Goal: Information Seeking & Learning: Learn about a topic

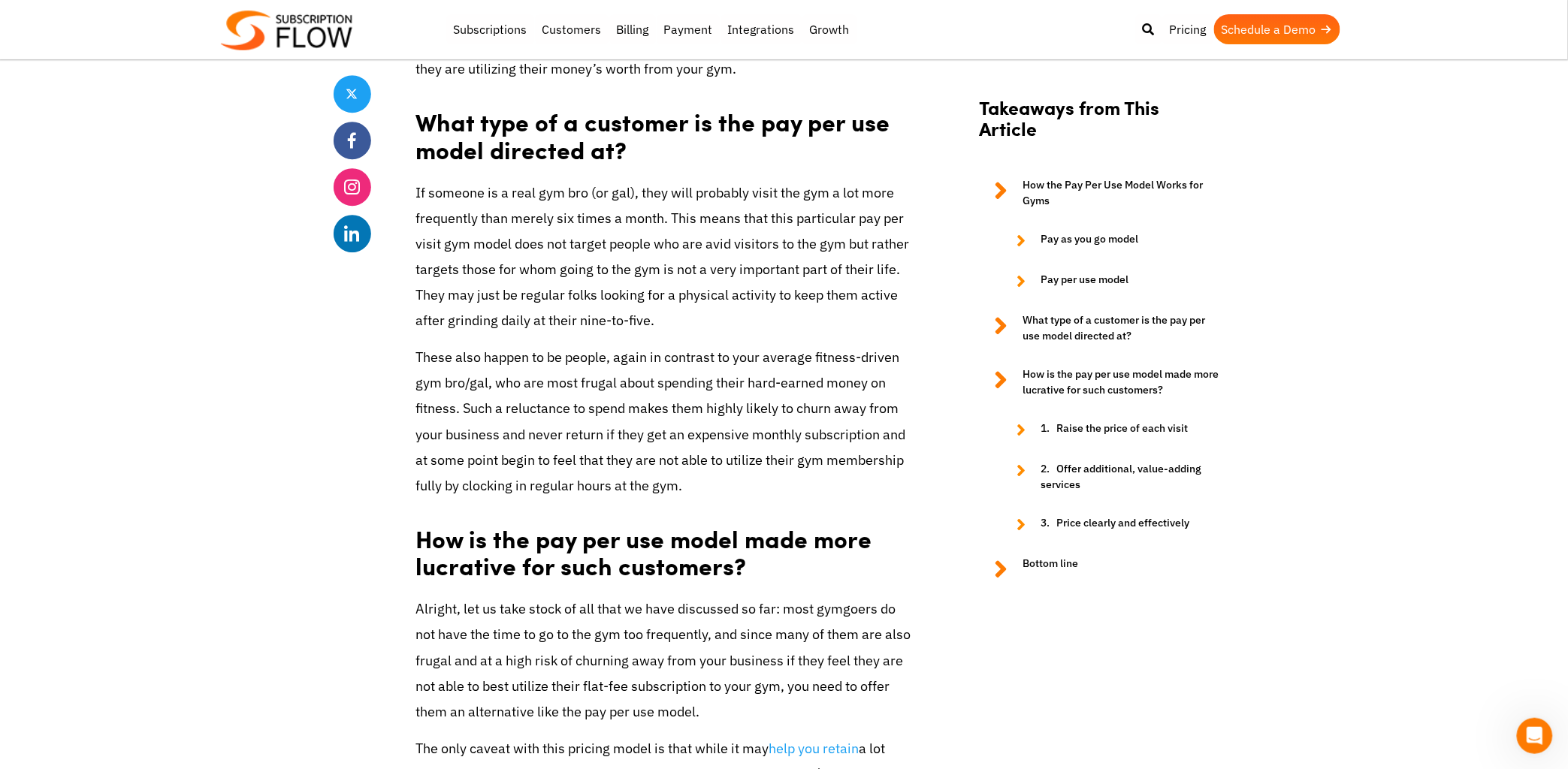
scroll to position [1627, 0]
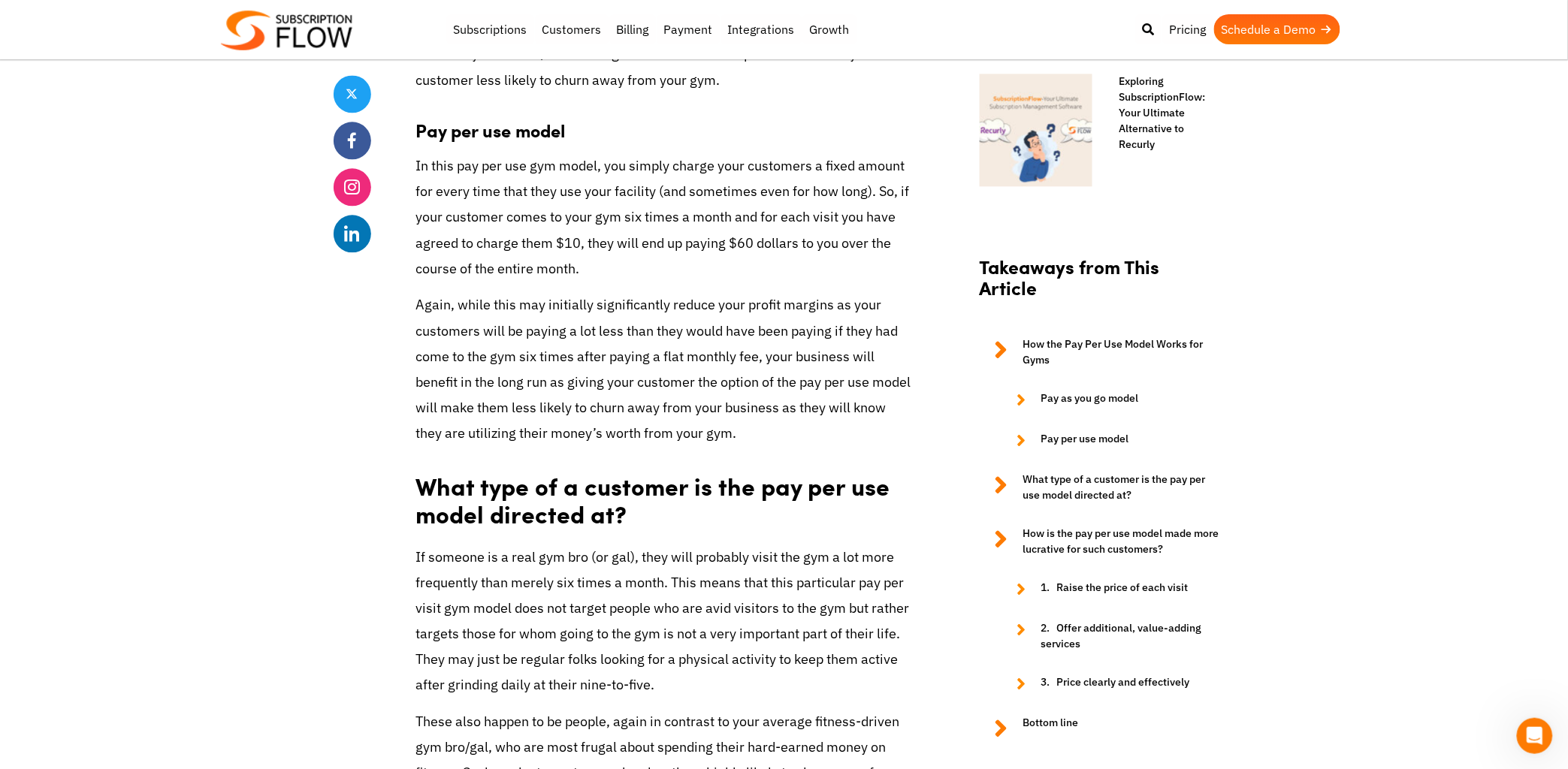
scroll to position [1264, 0]
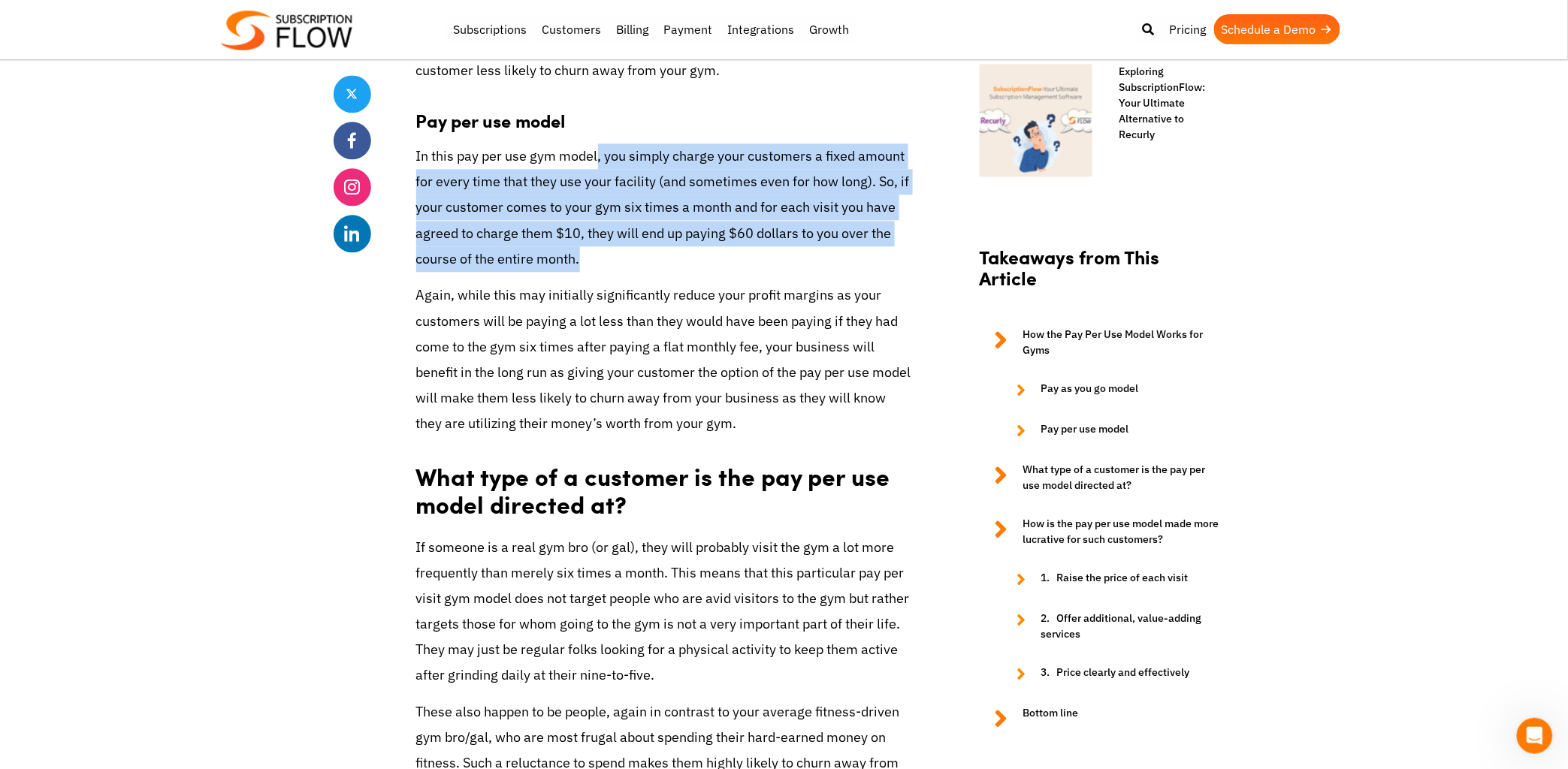
drag, startPoint x: 598, startPoint y: 186, endPoint x: 633, endPoint y: 308, distance: 126.9
click at [633, 272] on p "In this pay per use gym model, you simply charge your customers a fixed amount …" at bounding box center [664, 207] width 496 height 129
drag, startPoint x: 633, startPoint y: 308, endPoint x: 553, endPoint y: 175, distance: 155.2
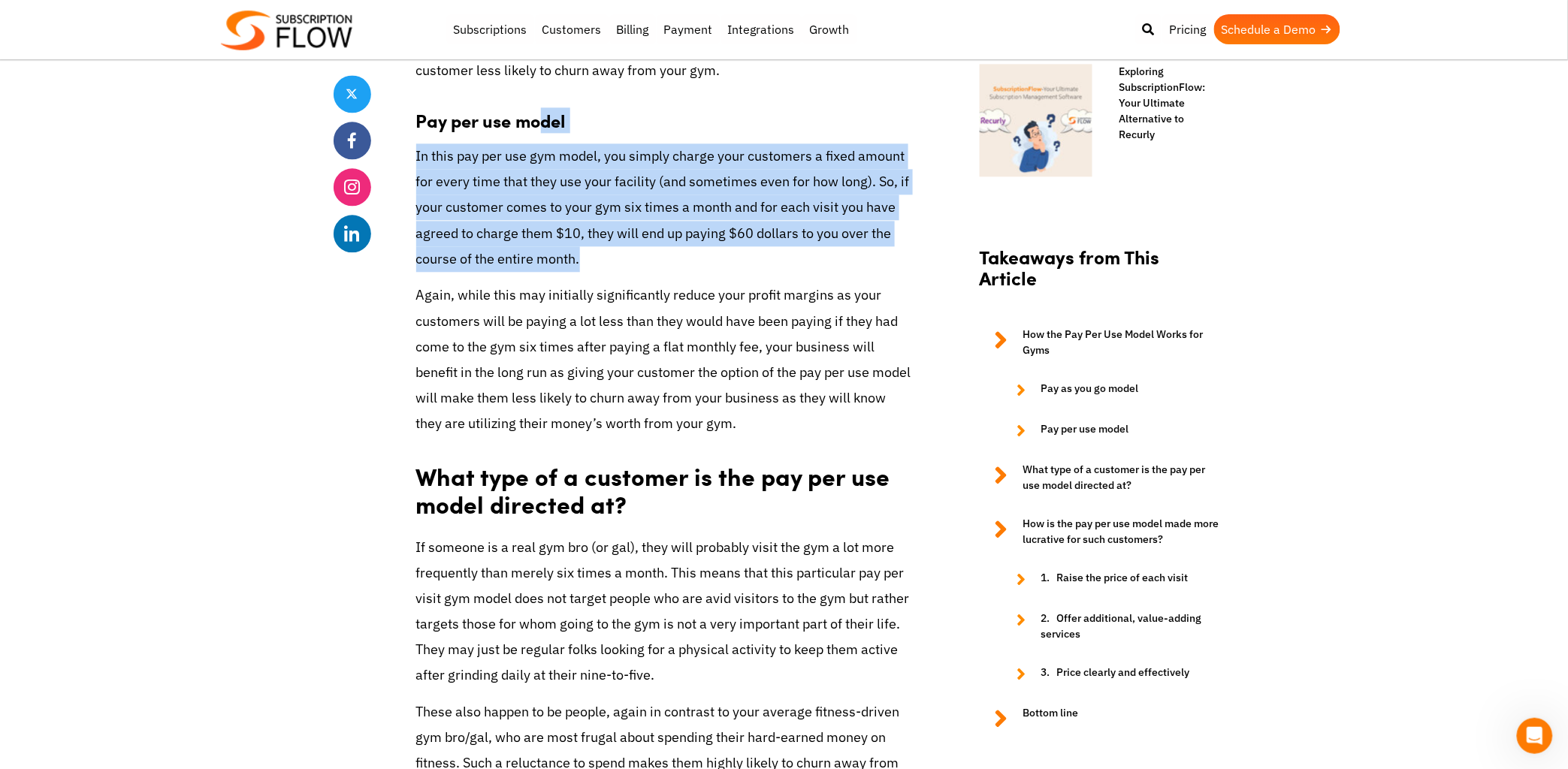
click at [553, 131] on h3 "Pay per use model" at bounding box center [664, 113] width 496 height 38
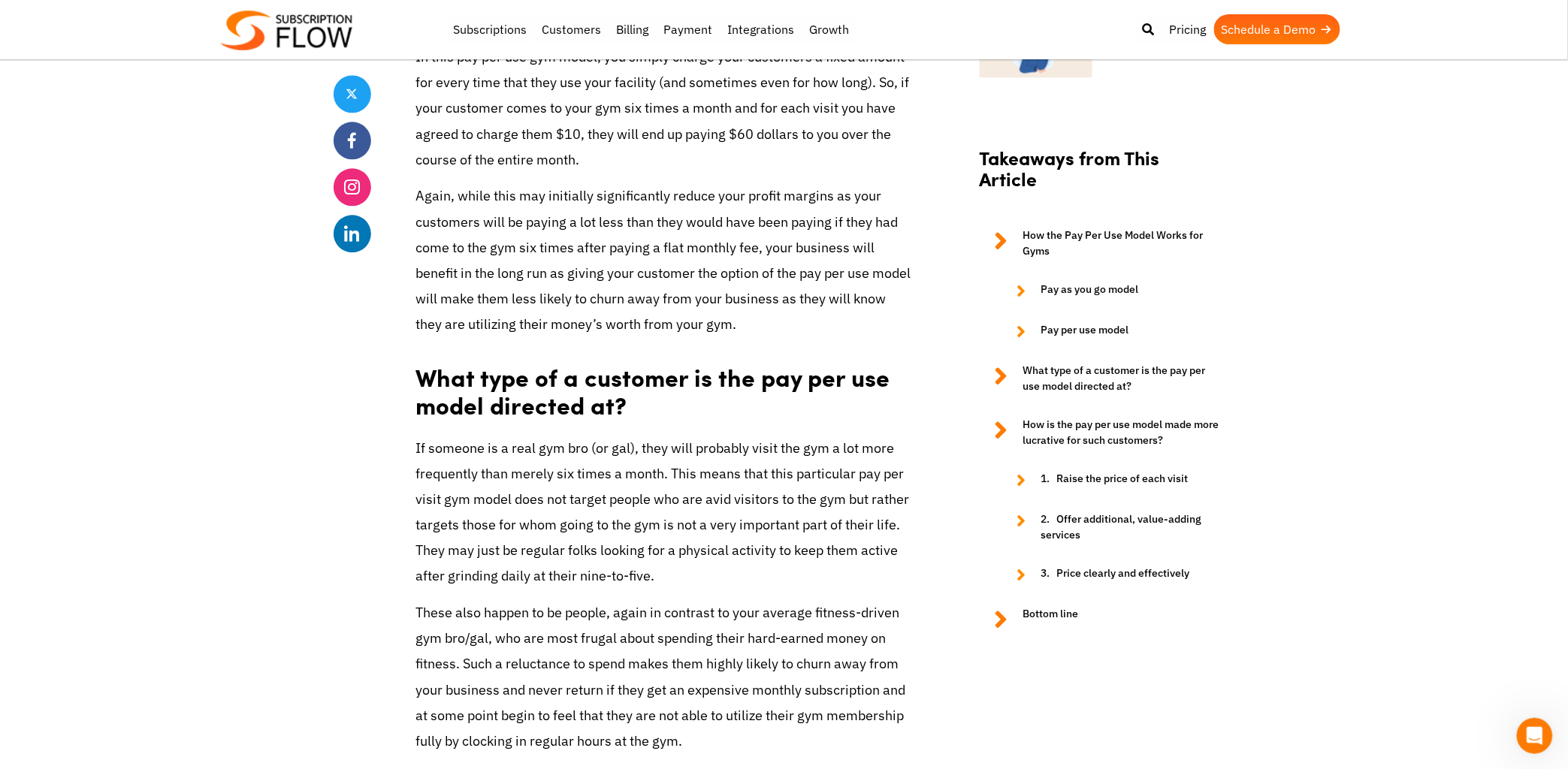
scroll to position [1388, 0]
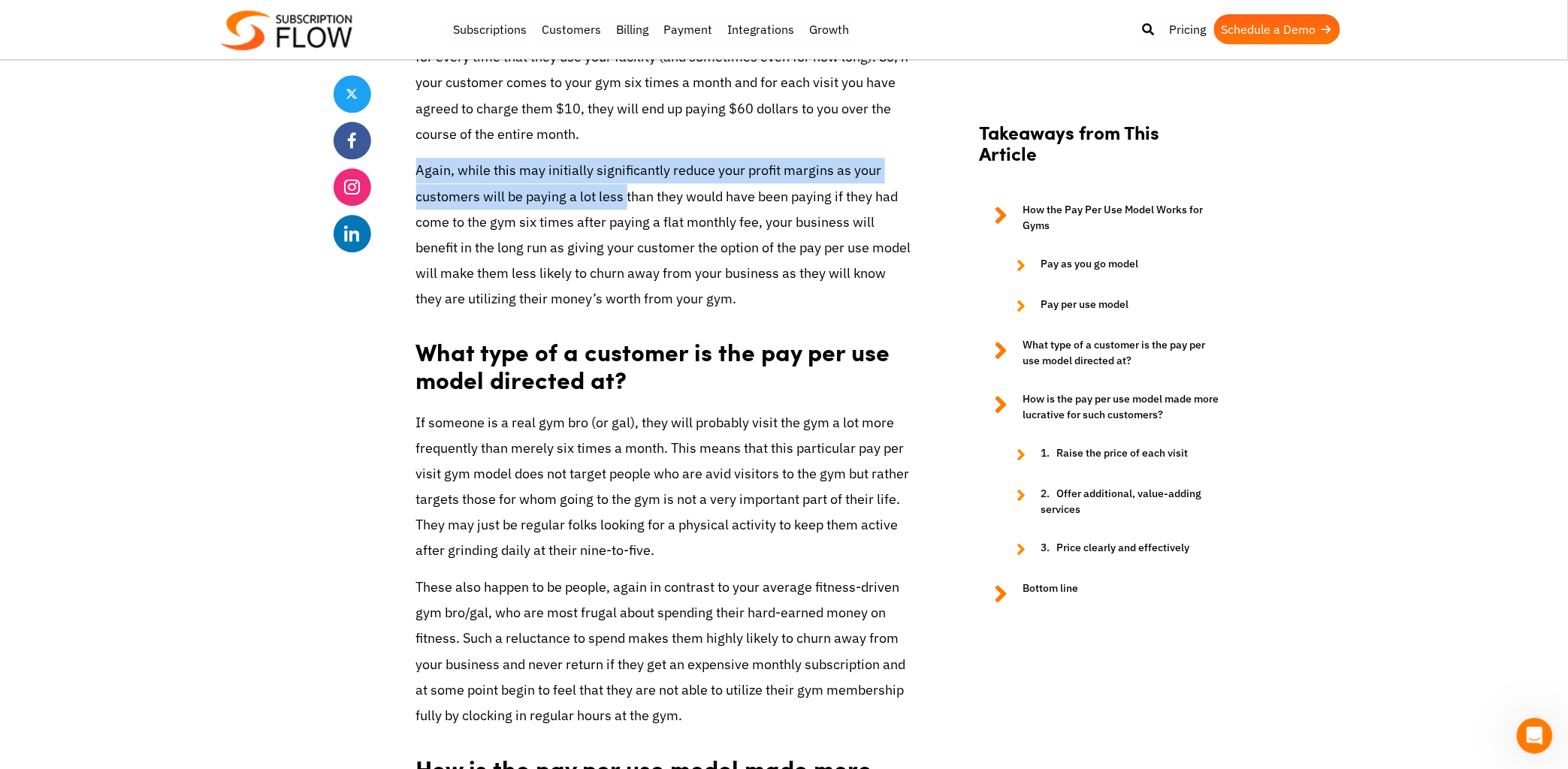
drag, startPoint x: 626, startPoint y: 175, endPoint x: 627, endPoint y: 243, distance: 68.0
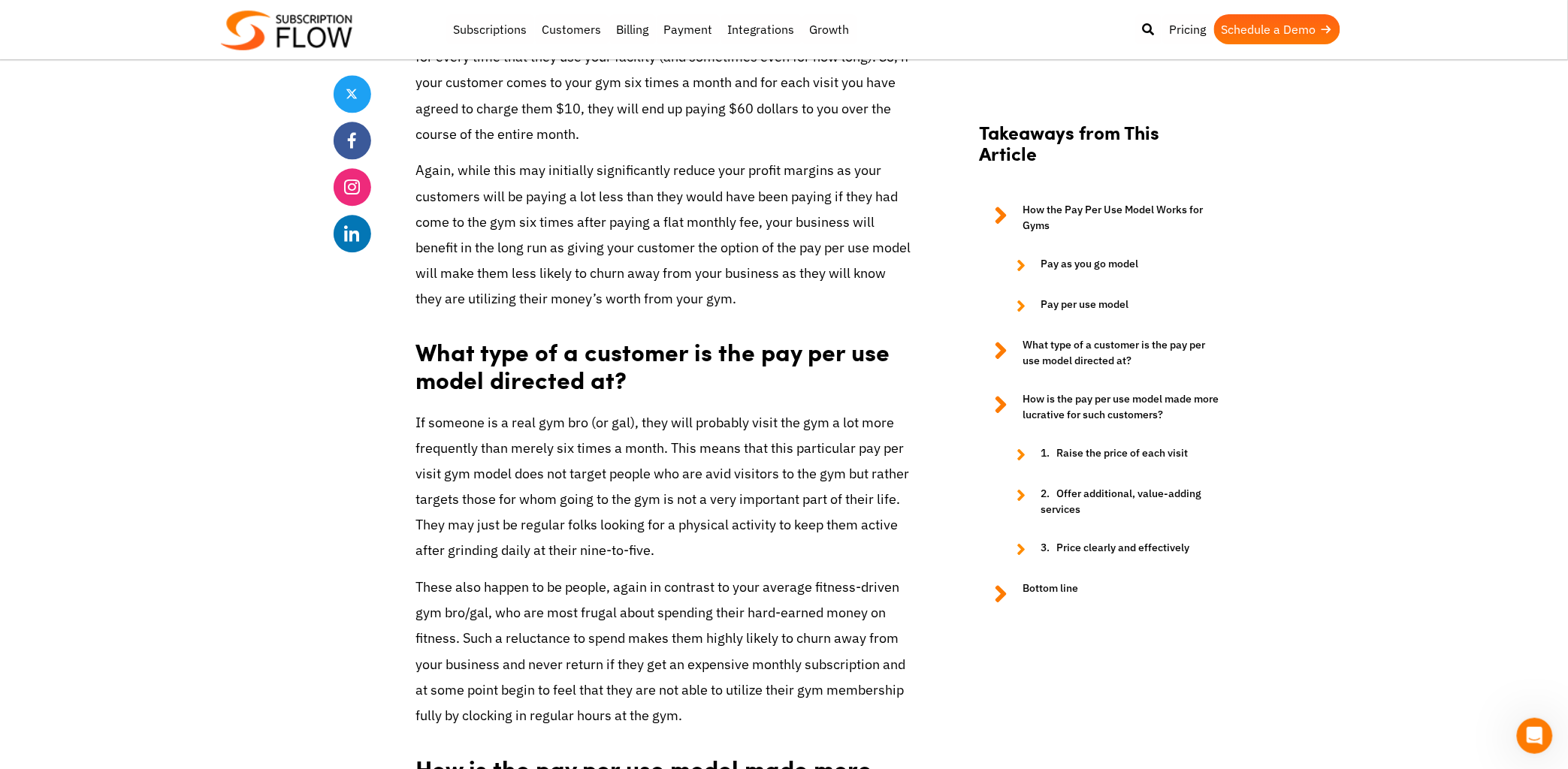
click at [629, 258] on p "Again, while this may initially significantly reduce your profit margins as you…" at bounding box center [664, 235] width 496 height 154
click at [528, 264] on p "Again, while this may initially significantly reduce your profit margins as you…" at bounding box center [664, 235] width 496 height 154
click at [527, 265] on p "Again, while this may initially significantly reduce your profit margins as you…" at bounding box center [664, 235] width 496 height 154
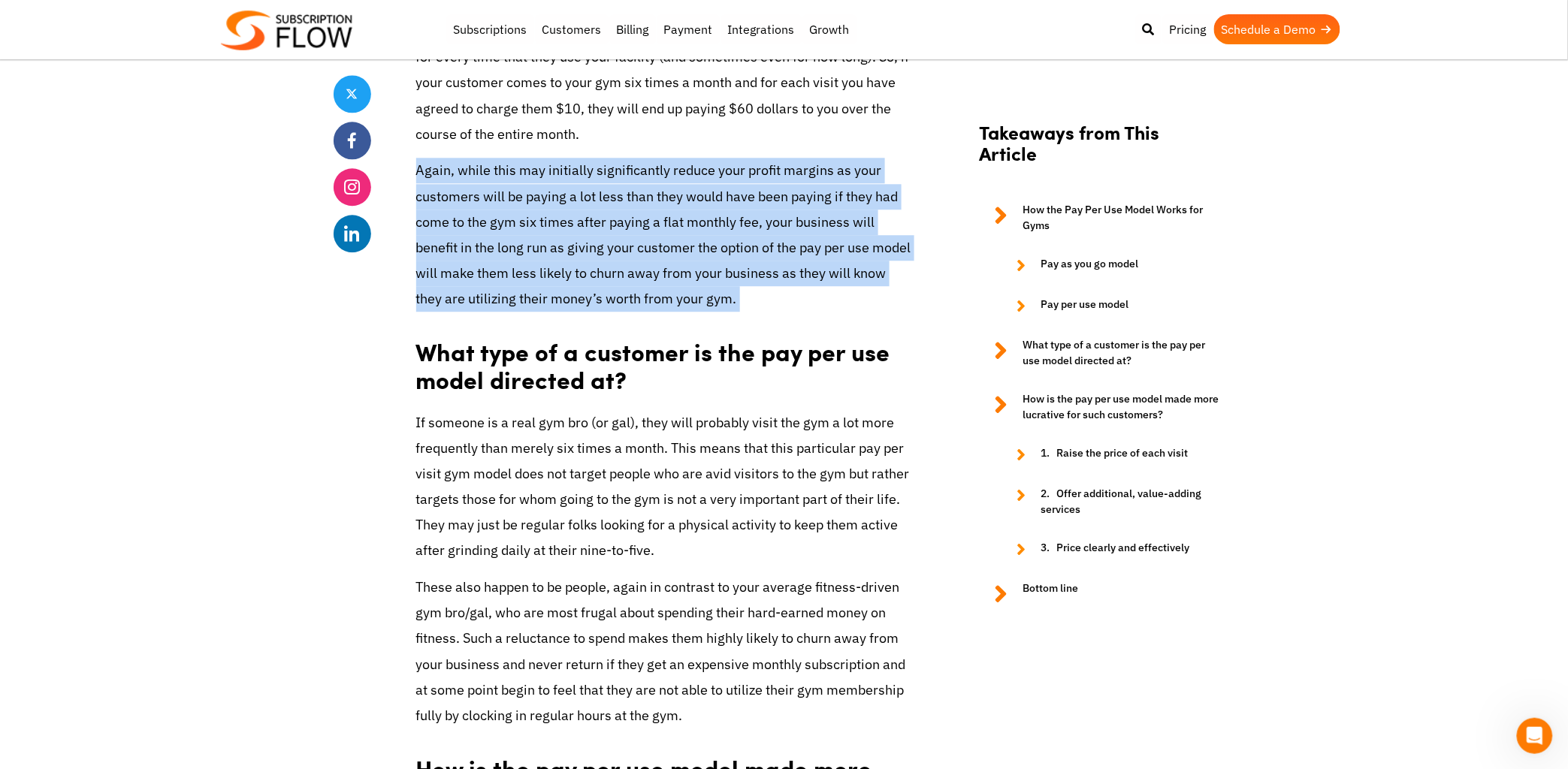
click at [525, 265] on p "Again, while this may initially significantly reduce your profit margins as you…" at bounding box center [664, 235] width 496 height 154
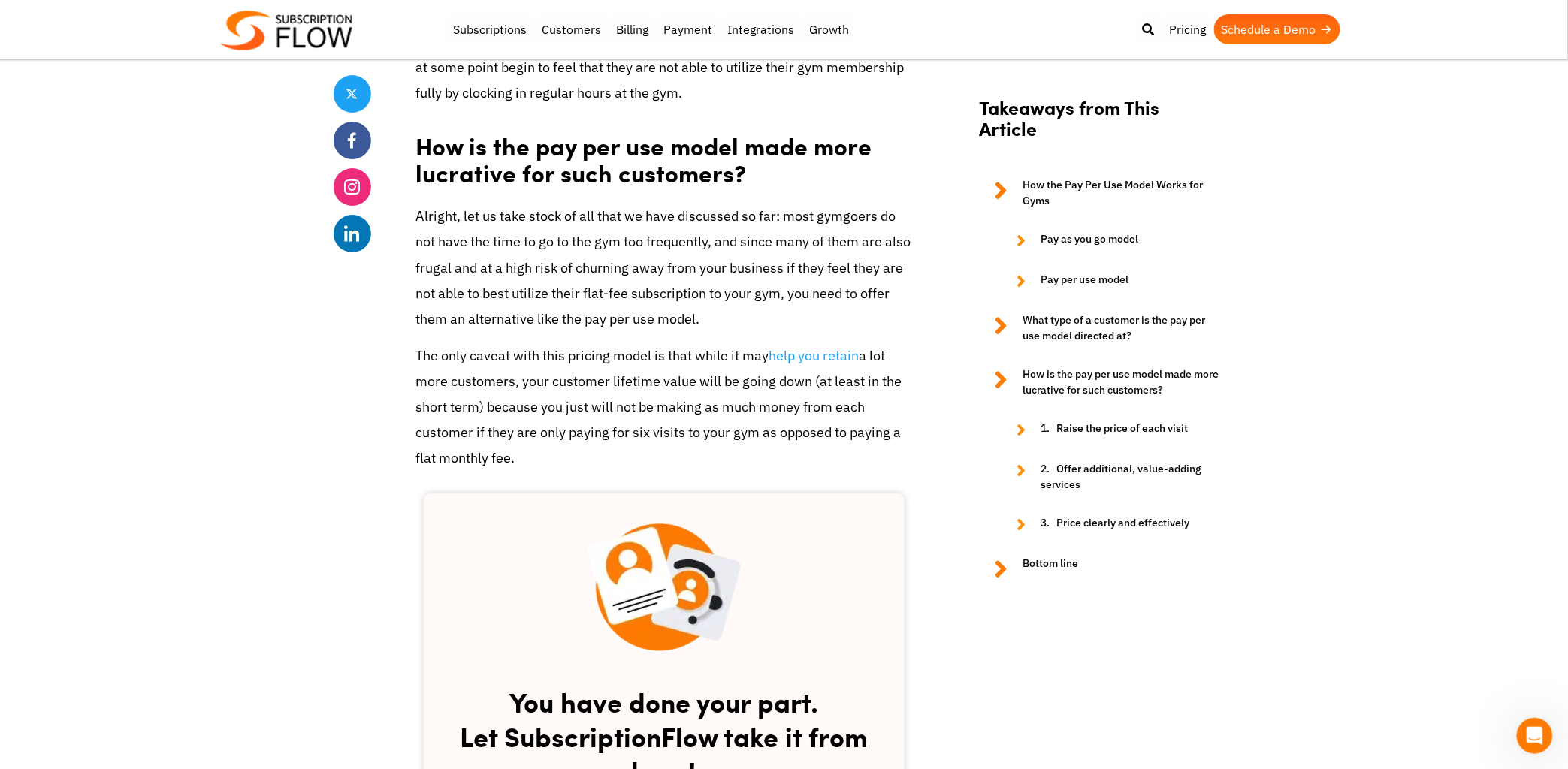
scroll to position [2014, 0]
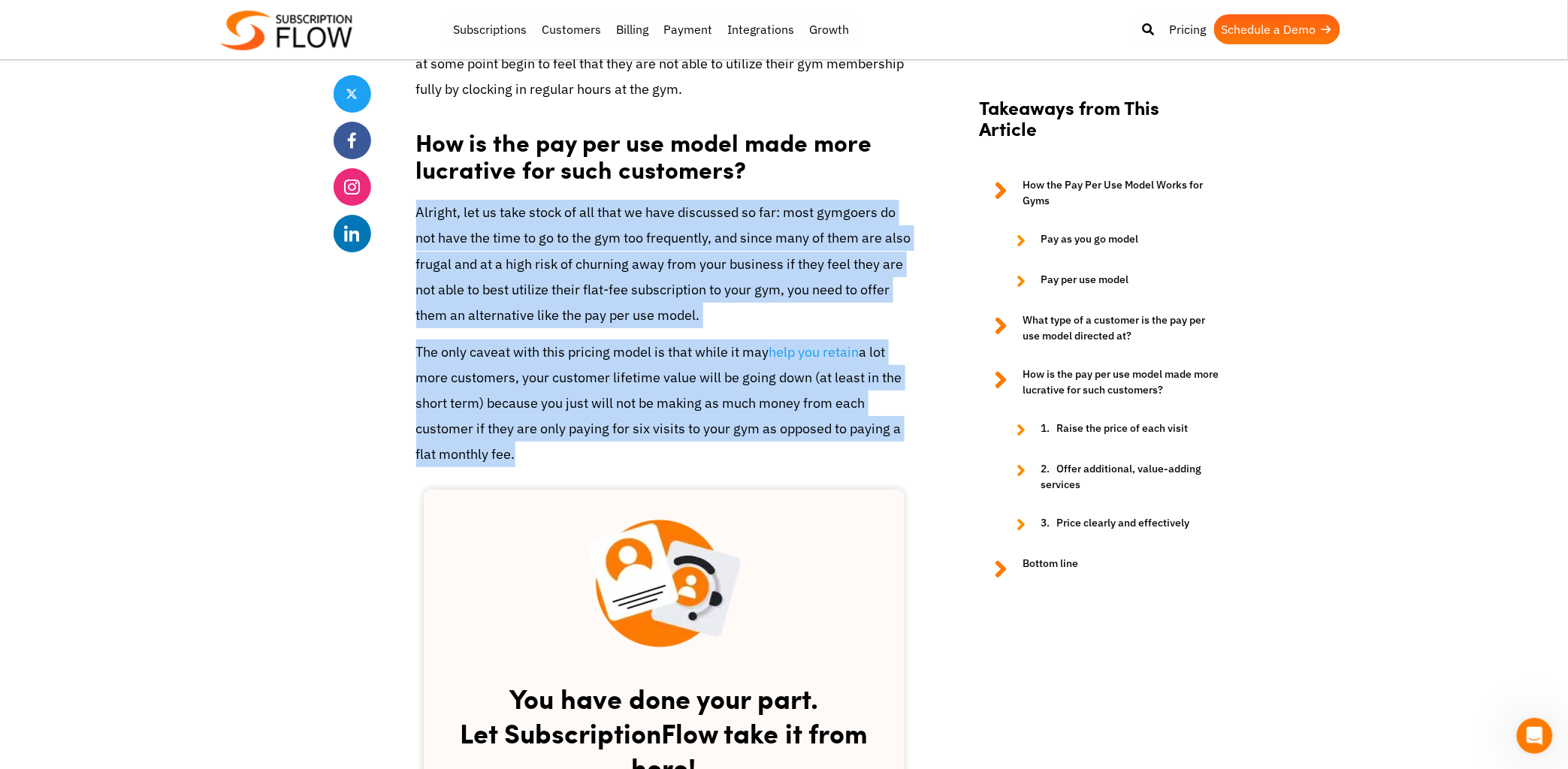
drag, startPoint x: 408, startPoint y: 280, endPoint x: 494, endPoint y: 562, distance: 294.8
click at [494, 562] on div "Share Fitness Evolution: The Pay Per Use Model for Gym Memberships [DATE] by Ed…" at bounding box center [784, 726] width 901 height 4762
click at [493, 550] on div "While the fitness industry is booming these days, it is also true that the indu…" at bounding box center [664, 455] width 496 height 3630
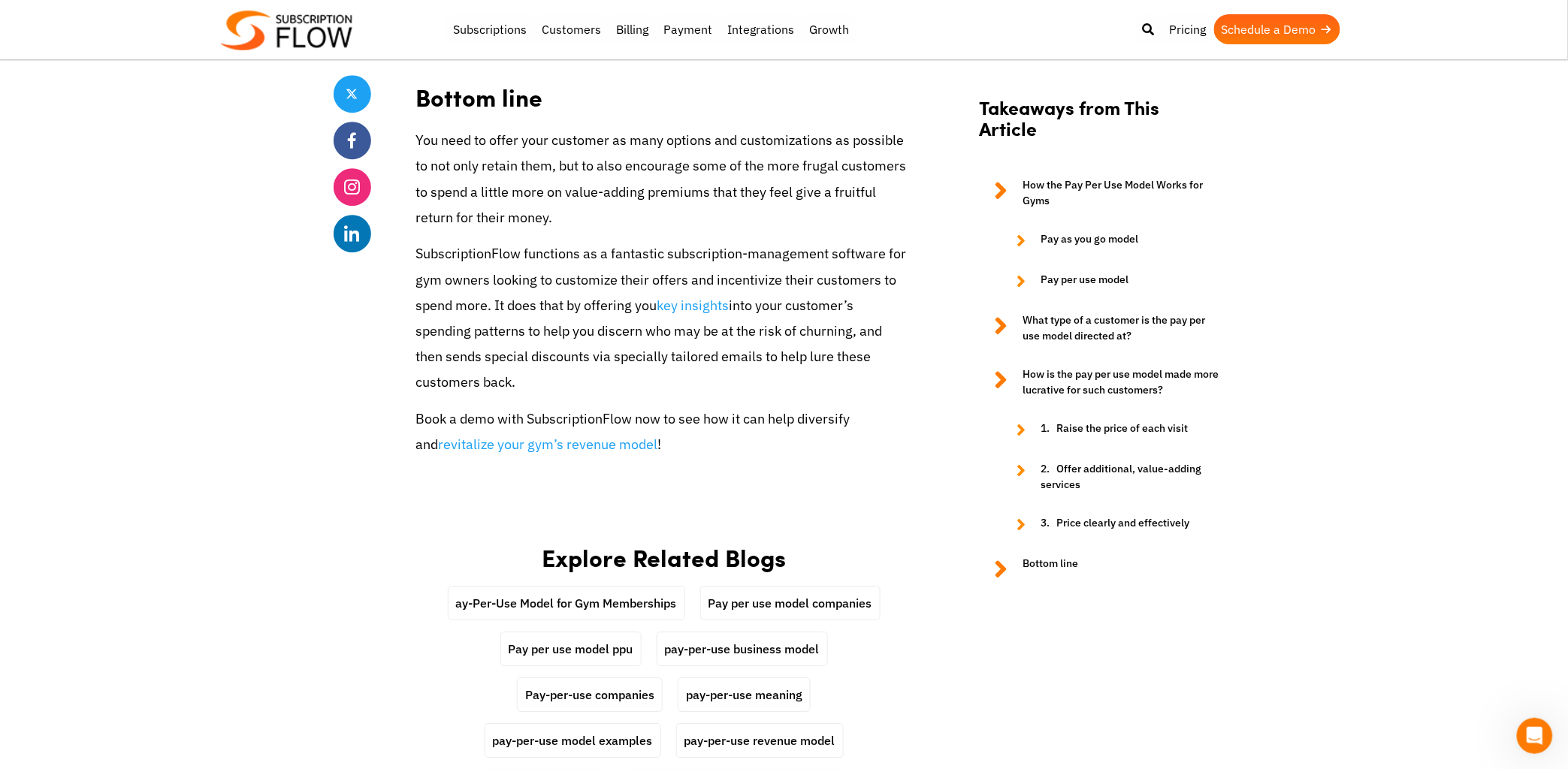
scroll to position [3829, 0]
